Goal: Information Seeking & Learning: Find specific fact

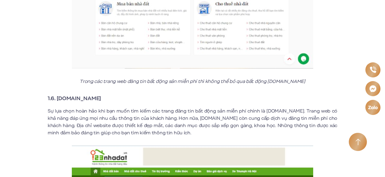
scroll to position [1268, 0]
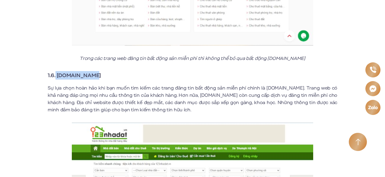
drag, startPoint x: 56, startPoint y: 71, endPoint x: 93, endPoint y: 70, distance: 36.8
click at [93, 71] on h3 "1.6. [DOMAIN_NAME]" at bounding box center [193, 75] width 290 height 8
click at [102, 71] on h3 "1.6. [DOMAIN_NAME]" at bounding box center [193, 75] width 290 height 8
drag, startPoint x: 92, startPoint y: 71, endPoint x: 56, endPoint y: 73, distance: 36.3
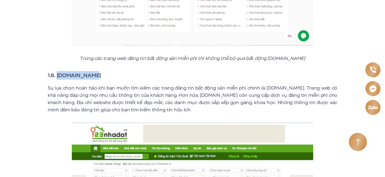
click at [56, 73] on h3 "1.6. [DOMAIN_NAME]" at bounding box center [193, 75] width 290 height 8
copy strong "123nhadat.vn"
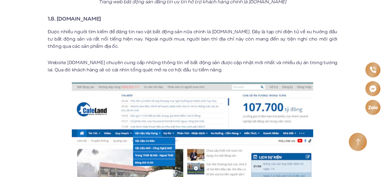
scroll to position [1751, 0]
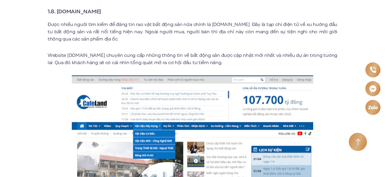
click at [90, 5] on link "Tiện ích" at bounding box center [83, 3] width 32 height 13
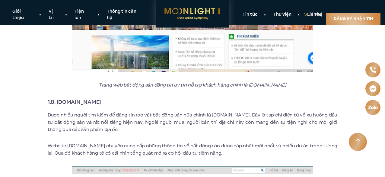
scroll to position [1660, 0]
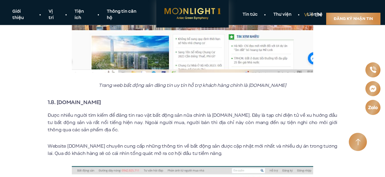
click at [92, 98] on h3 "1.8. [DOMAIN_NAME]" at bounding box center [193, 102] width 290 height 8
drag, startPoint x: 92, startPoint y: 96, endPoint x: 79, endPoint y: 98, distance: 13.2
click at [79, 98] on h3 "1.8. [DOMAIN_NAME]" at bounding box center [193, 102] width 290 height 8
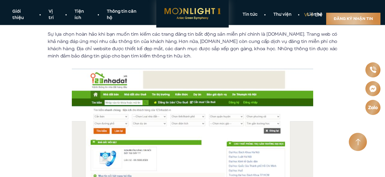
scroll to position [1268, 0]
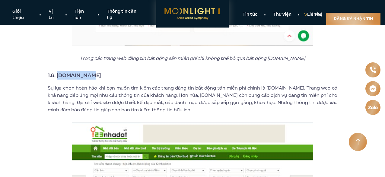
drag, startPoint x: 58, startPoint y: 69, endPoint x: 89, endPoint y: 67, distance: 31.7
click at [89, 71] on strong "1.6. [DOMAIN_NAME]" at bounding box center [74, 75] width 53 height 8
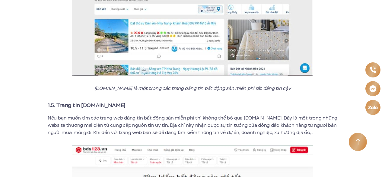
scroll to position [1057, 0]
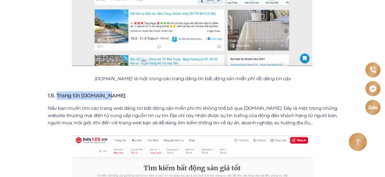
drag, startPoint x: 58, startPoint y: 88, endPoint x: 109, endPoint y: 92, distance: 51.5
click at [109, 92] on h3 "1.5. Trang tin [DOMAIN_NAME]" at bounding box center [193, 95] width 290 height 8
drag, startPoint x: 58, startPoint y: 90, endPoint x: 108, endPoint y: 90, distance: 50.7
click at [108, 91] on h3 "1.5. Trang tin [DOMAIN_NAME]" at bounding box center [193, 95] width 290 height 8
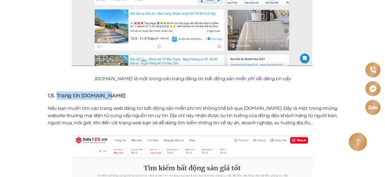
copy strong "Trang tin bds123.vn"
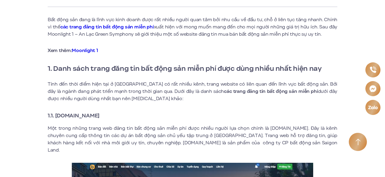
scroll to position [242, 0]
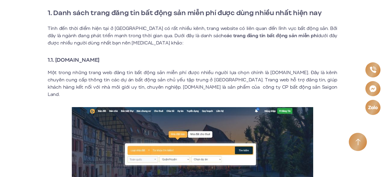
click at [114, 60] on h3 "1.1. [DOMAIN_NAME]" at bounding box center [193, 60] width 290 height 8
drag, startPoint x: 114, startPoint y: 60, endPoint x: 56, endPoint y: 60, distance: 57.1
click at [56, 60] on h3 "1.1. [DOMAIN_NAME]" at bounding box center [193, 60] width 290 height 8
copy strong "Batdongsanonline.vn"
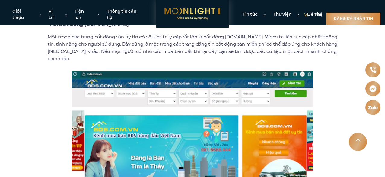
scroll to position [2143, 0]
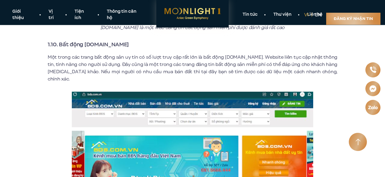
click at [117, 40] on h3 "1.10. Bất động [DOMAIN_NAME]" at bounding box center [193, 44] width 290 height 8
drag, startPoint x: 117, startPoint y: 39, endPoint x: 59, endPoint y: 35, distance: 57.8
click at [59, 40] on h3 "1.10. Bất động [DOMAIN_NAME]" at bounding box center [193, 44] width 290 height 8
copy strong "Bất động sản.com.vn"
